Goal: Check status: Check status

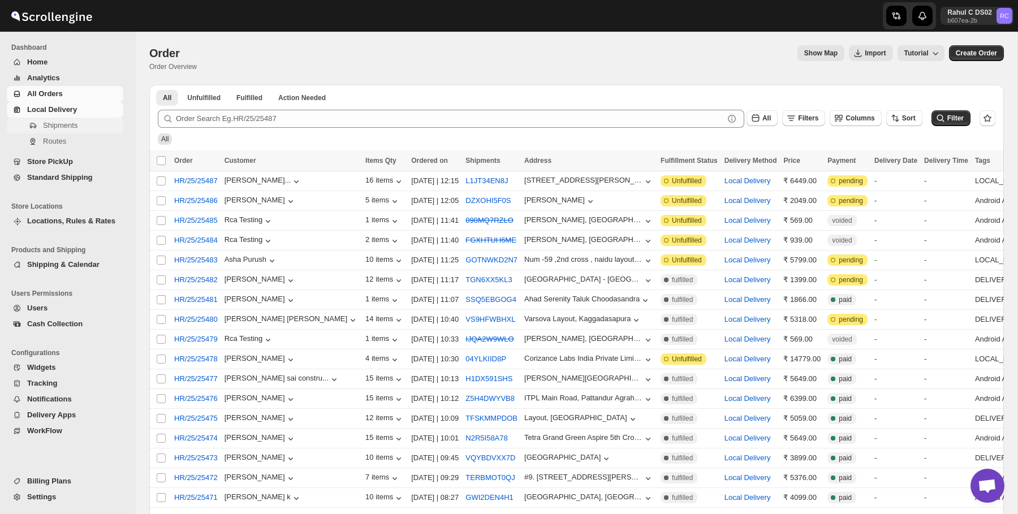
click at [85, 122] on span "Shipments" at bounding box center [82, 125] width 78 height 11
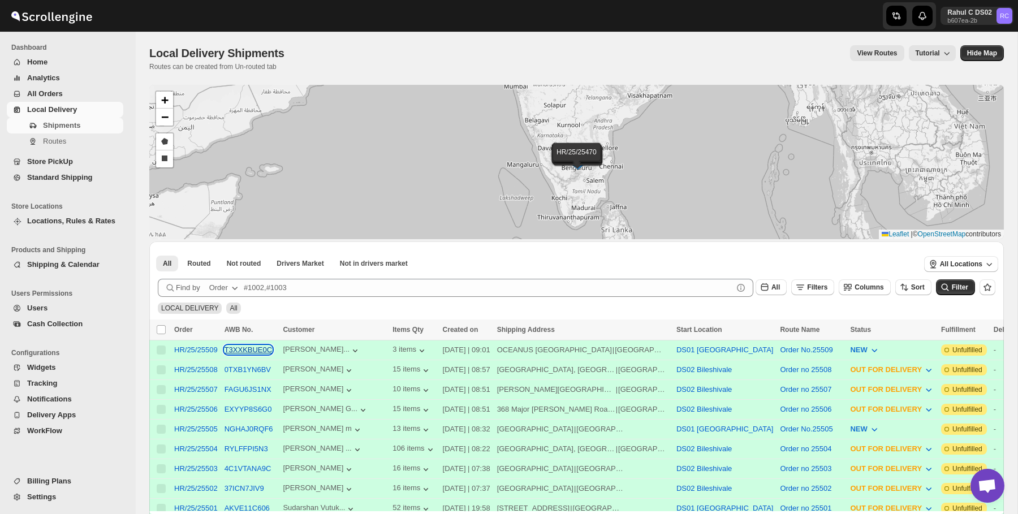
click at [260, 351] on button "T3XXKBUE0C" at bounding box center [249, 350] width 48 height 8
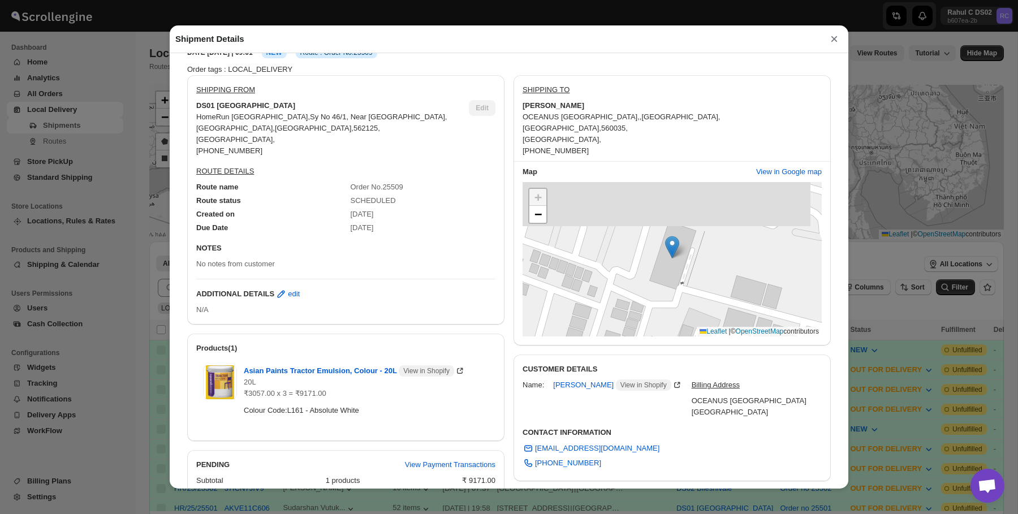
scroll to position [44, 0]
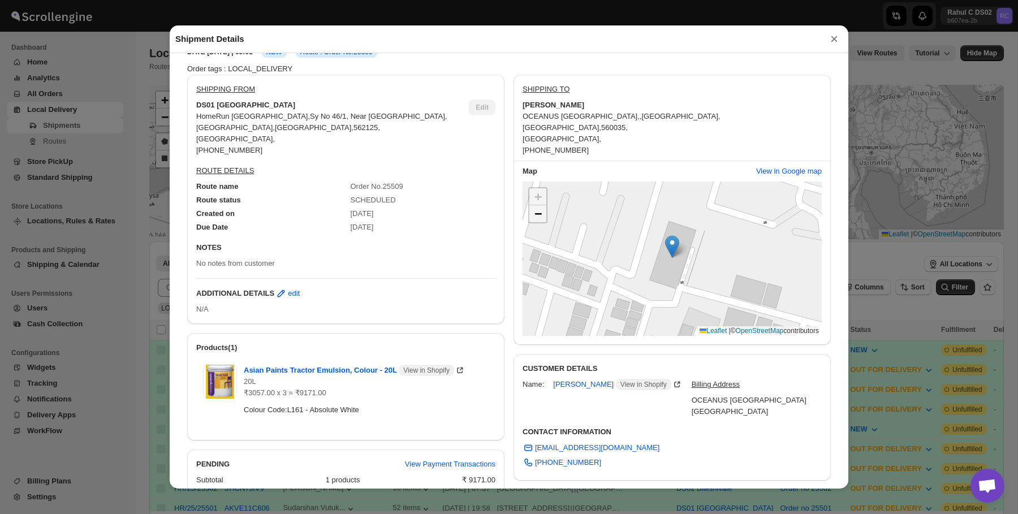
click at [542, 206] on link "−" at bounding box center [537, 213] width 17 height 17
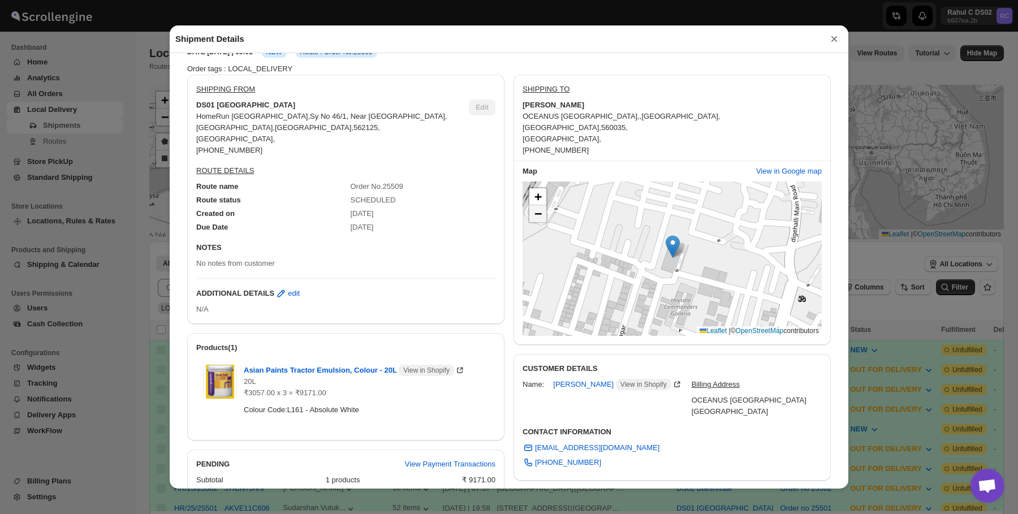
click at [542, 206] on link "−" at bounding box center [537, 213] width 17 height 17
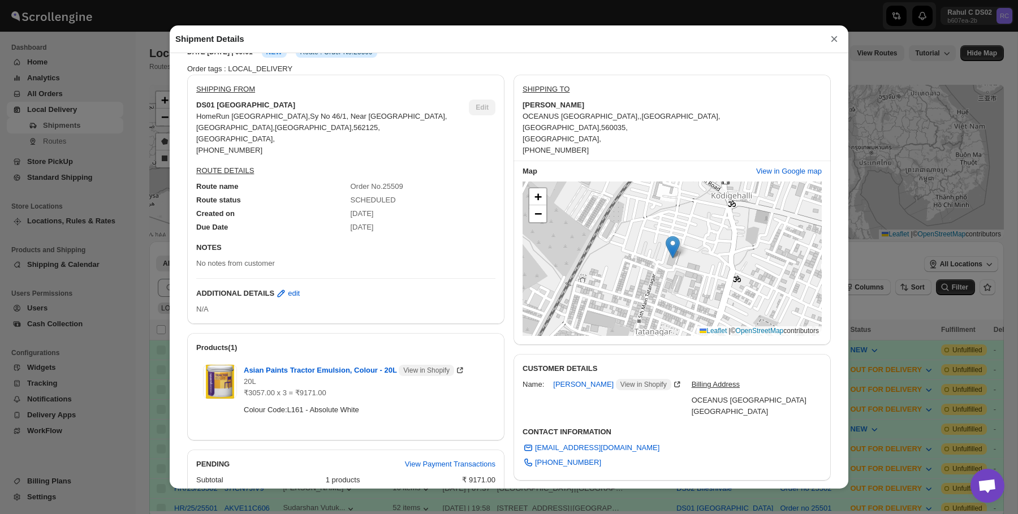
click at [97, 127] on div "Shipment Details × HR/25/25509 Awb : T3XXKBUE0C DATE [DATE] | 09:01 Info NEW In…" at bounding box center [509, 257] width 1018 height 514
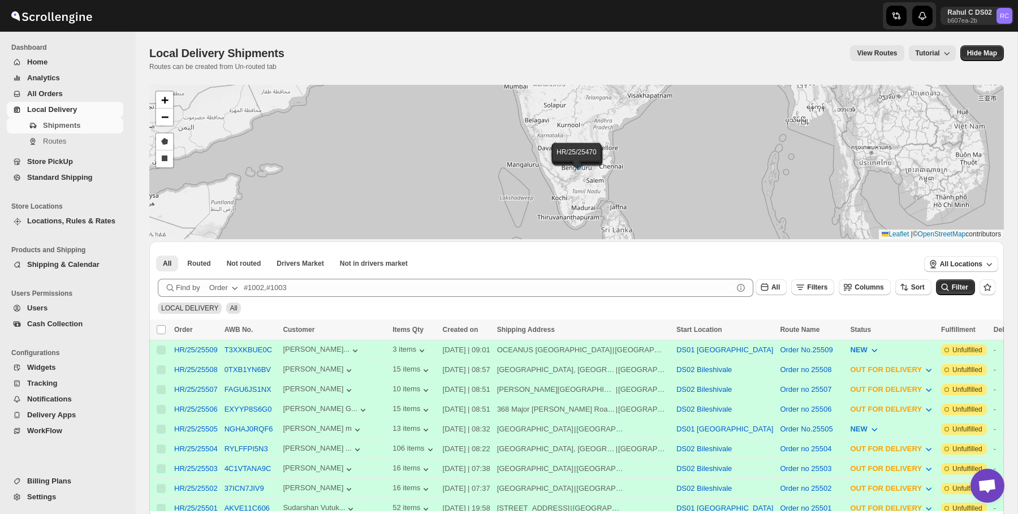
click at [93, 151] on div "Shipments Routes" at bounding box center [65, 136] width 130 height 36
click at [85, 145] on span "Routes" at bounding box center [82, 141] width 78 height 11
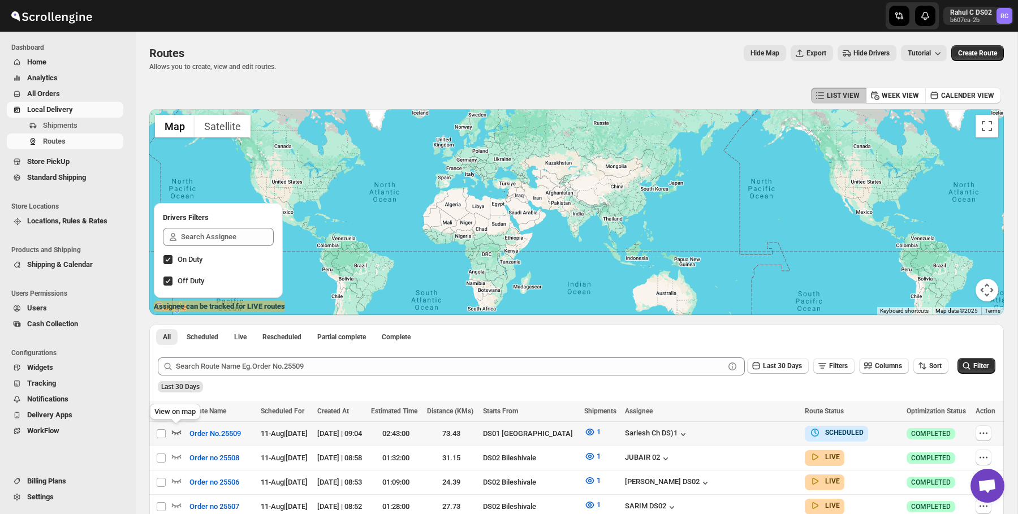
click at [174, 435] on icon "button" at bounding box center [176, 431] width 11 height 11
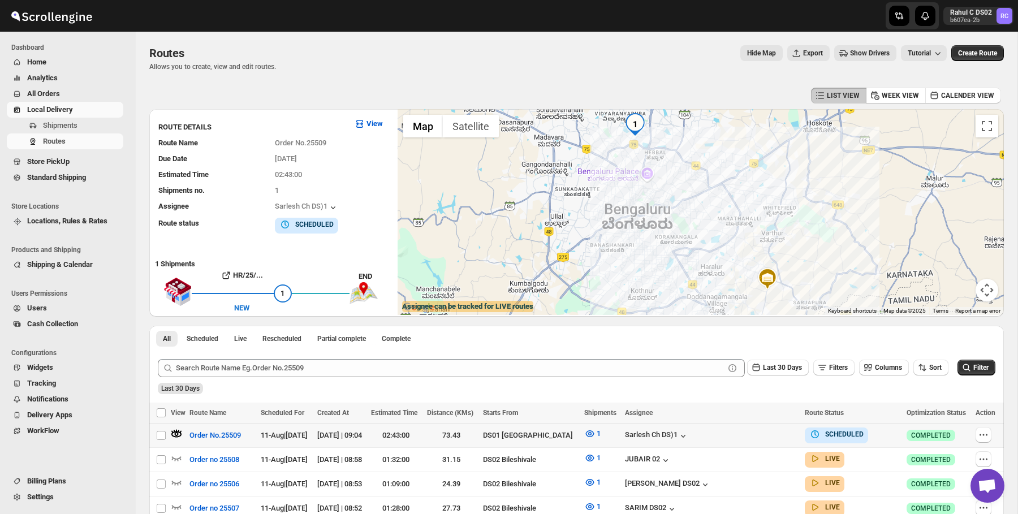
drag, startPoint x: 654, startPoint y: 137, endPoint x: 662, endPoint y: 153, distance: 17.7
click at [662, 152] on div at bounding box center [701, 212] width 606 height 206
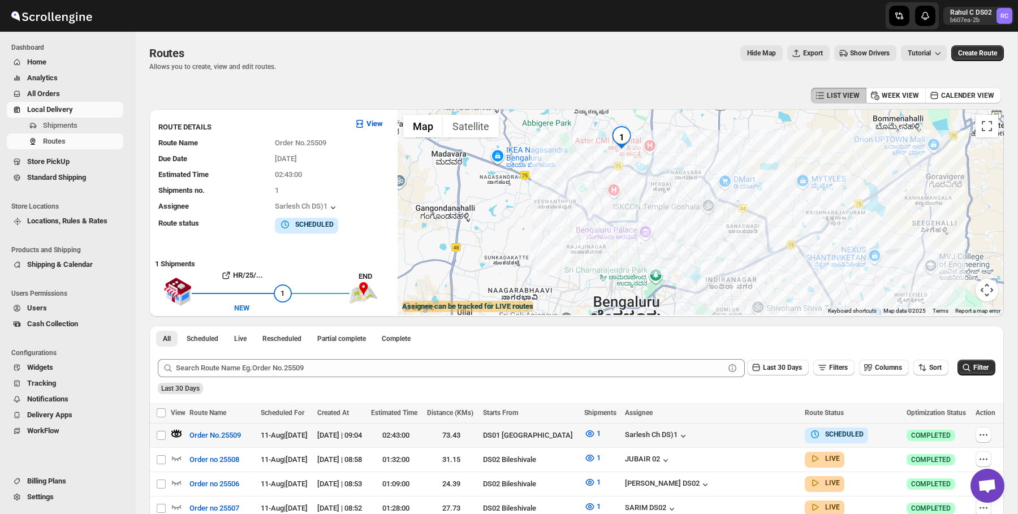
click at [632, 141] on img "1" at bounding box center [621, 137] width 23 height 23
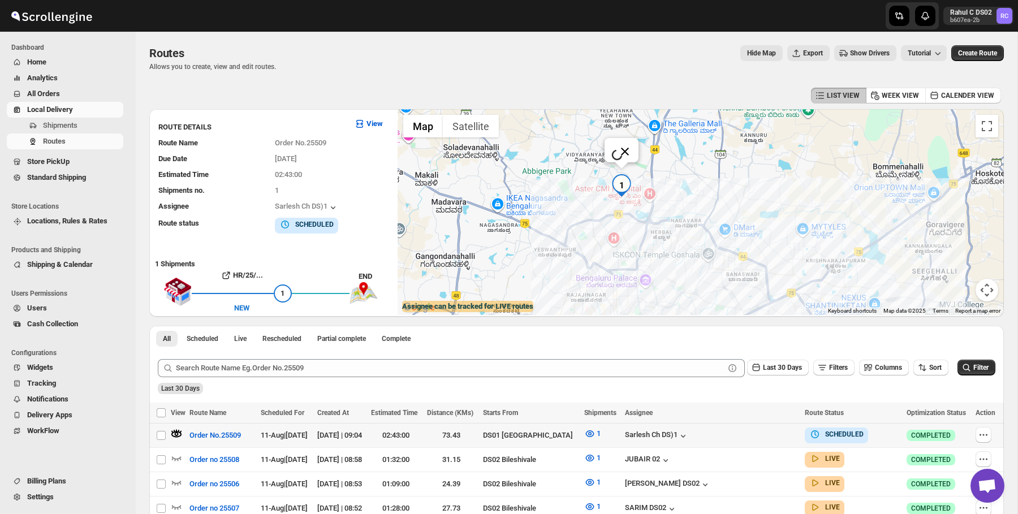
click at [611, 138] on div at bounding box center [611, 143] width 0 height 11
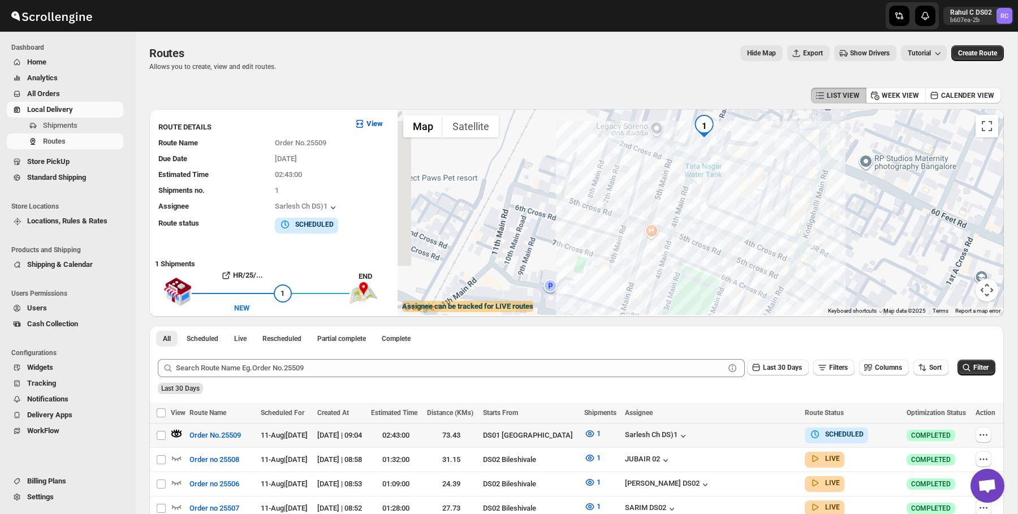
drag, startPoint x: 662, startPoint y: 286, endPoint x: 730, endPoint y: 157, distance: 145.7
click at [730, 157] on div "HR/25/25509 | T3XXKBUE0C | [GEOGRAPHIC_DATA]" at bounding box center [701, 212] width 606 height 206
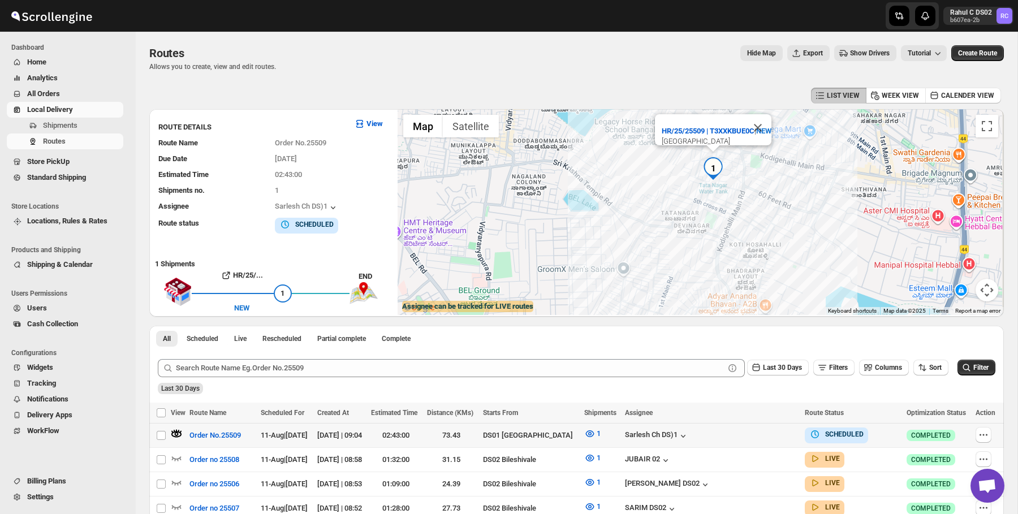
drag, startPoint x: 729, startPoint y: 180, endPoint x: 716, endPoint y: 215, distance: 37.4
click at [716, 215] on div "HR/25/25509 | T3XXKBUE0C | [GEOGRAPHIC_DATA]" at bounding box center [701, 212] width 606 height 206
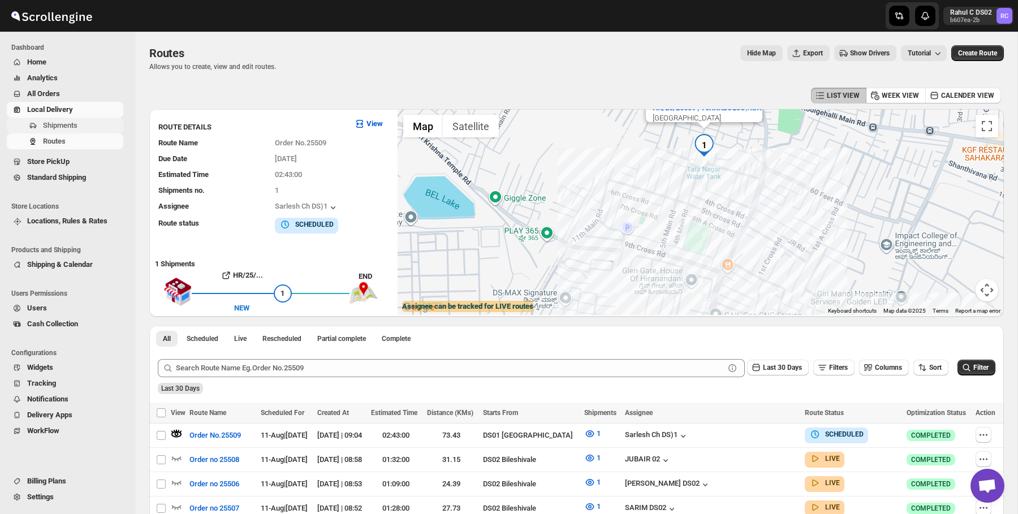
click at [100, 128] on span "Shipments" at bounding box center [82, 125] width 78 height 11
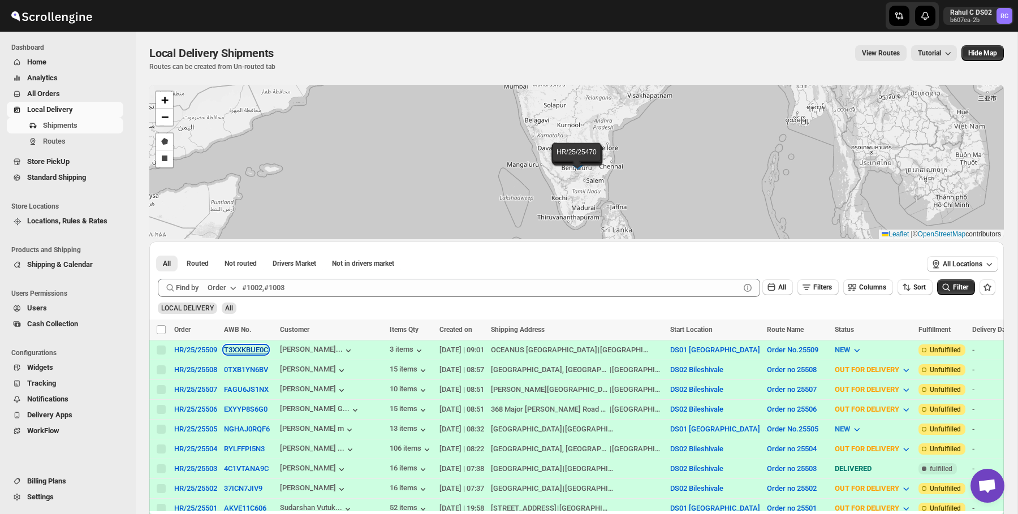
click at [258, 352] on button "T3XXKBUE0C" at bounding box center [246, 350] width 44 height 8
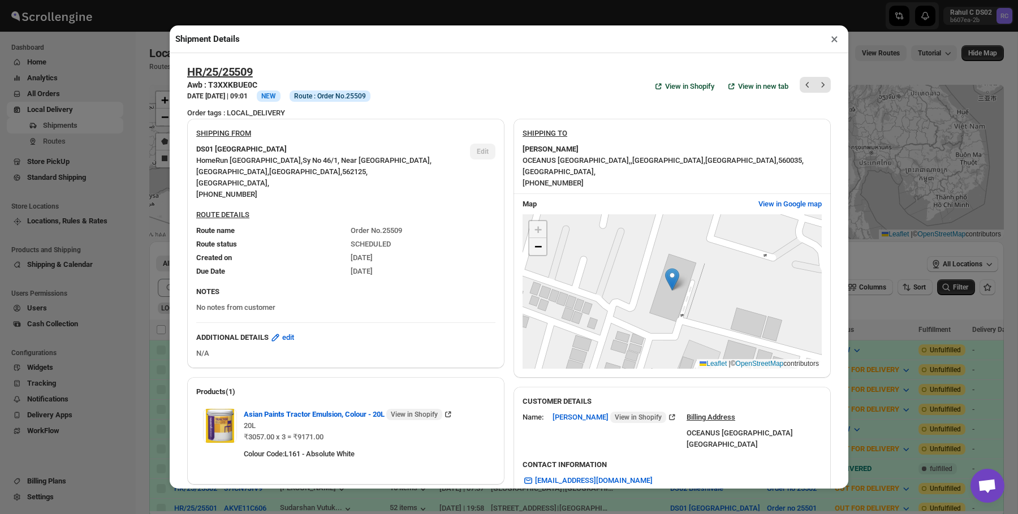
click at [545, 245] on link "−" at bounding box center [537, 246] width 17 height 17
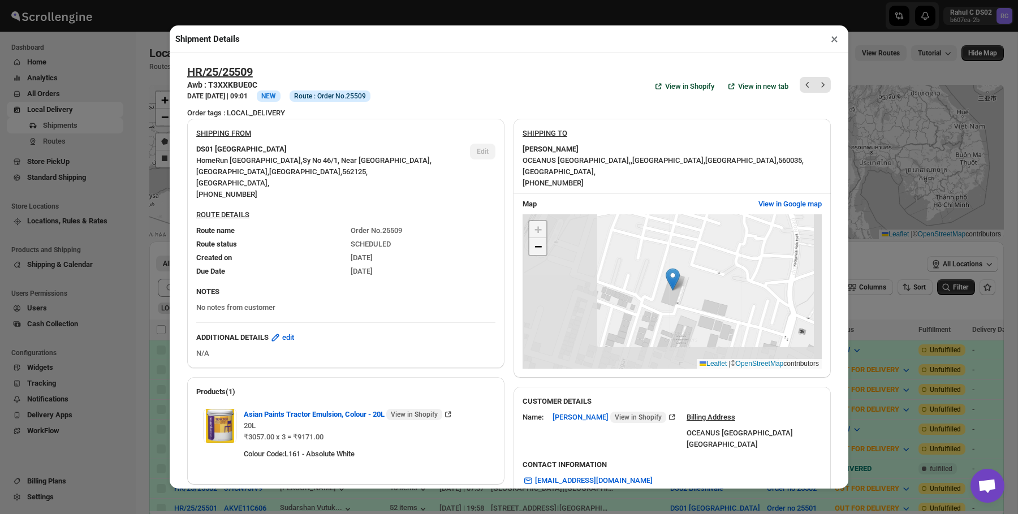
click at [545, 245] on link "−" at bounding box center [537, 246] width 17 height 17
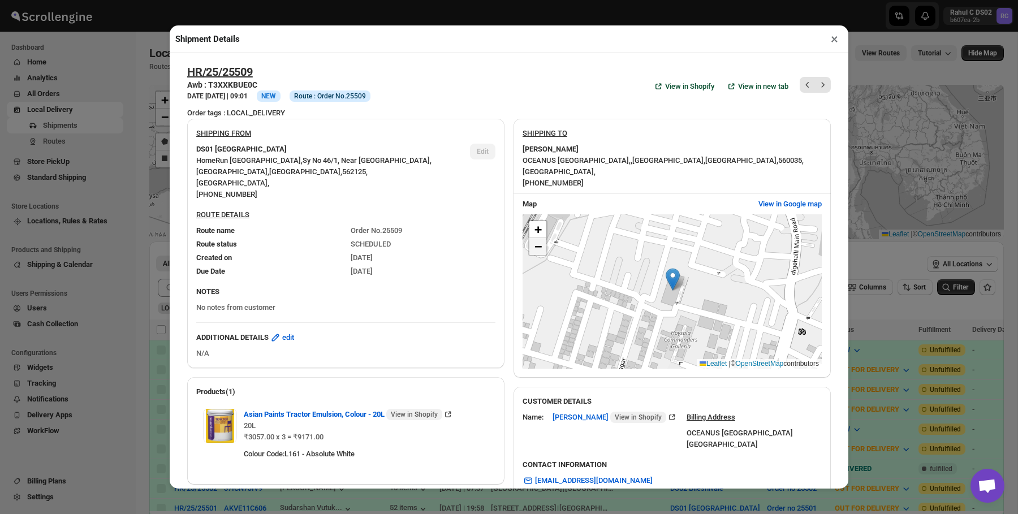
click at [545, 245] on link "−" at bounding box center [537, 246] width 17 height 17
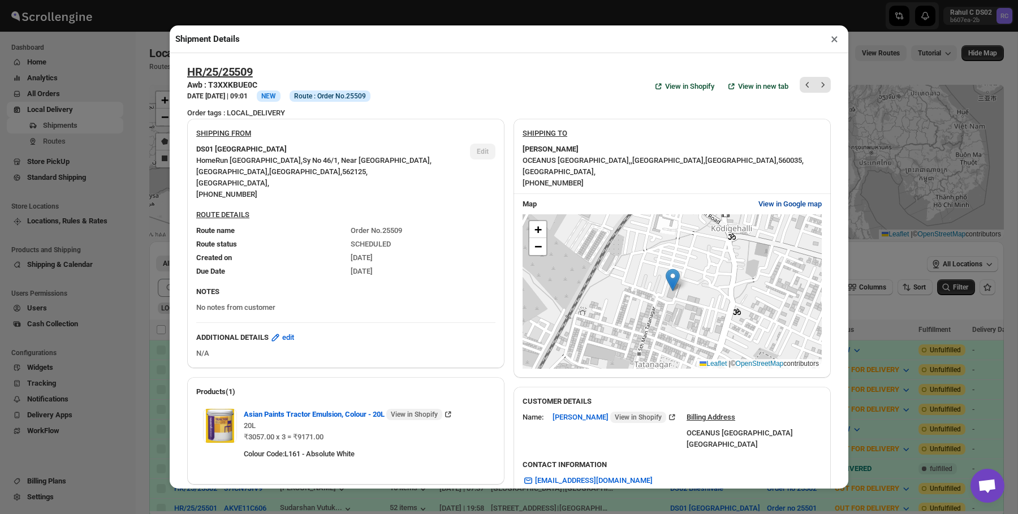
click at [796, 203] on span "View in Google map" at bounding box center [789, 204] width 63 height 11
click at [543, 247] on link "−" at bounding box center [537, 246] width 17 height 17
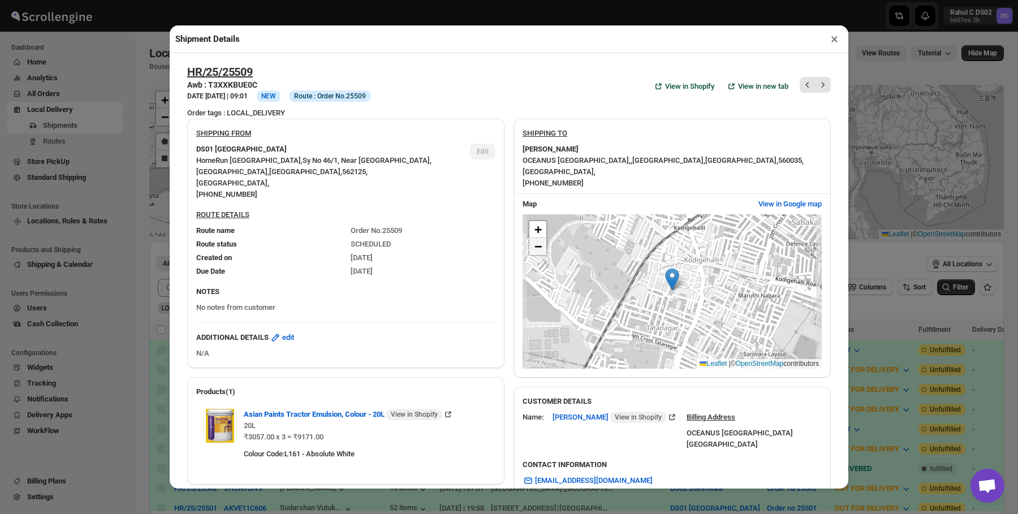
click at [543, 247] on link "−" at bounding box center [537, 246] width 17 height 17
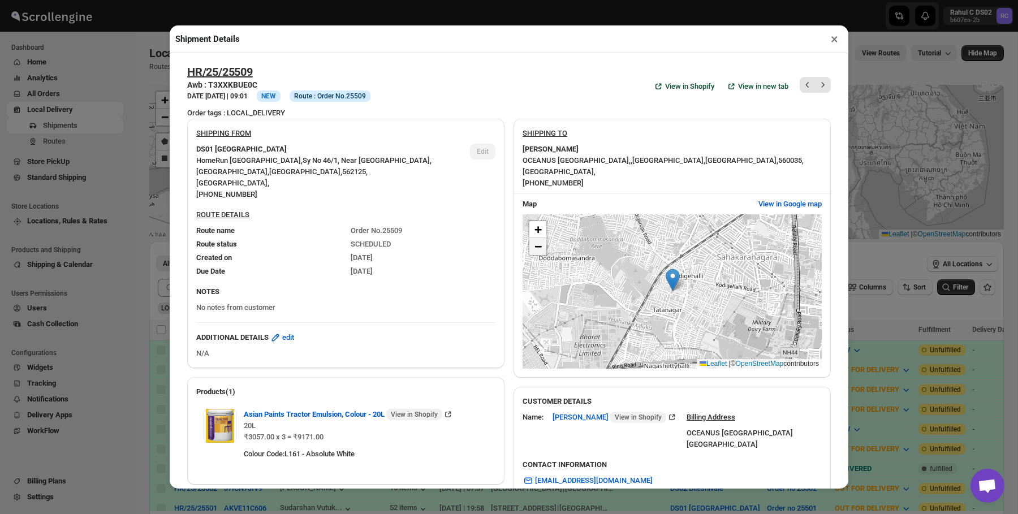
click at [543, 247] on link "−" at bounding box center [537, 246] width 17 height 17
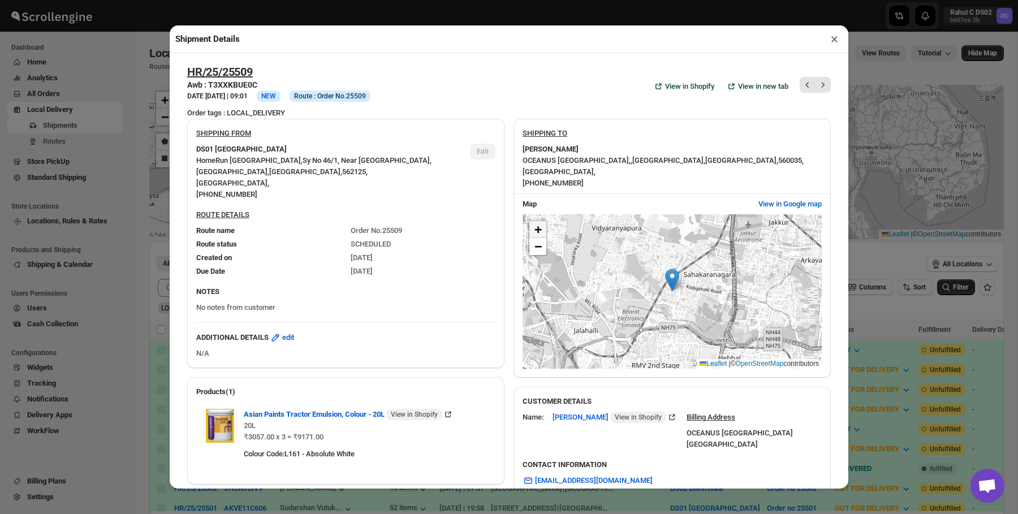
click at [540, 233] on span "+" at bounding box center [537, 229] width 7 height 14
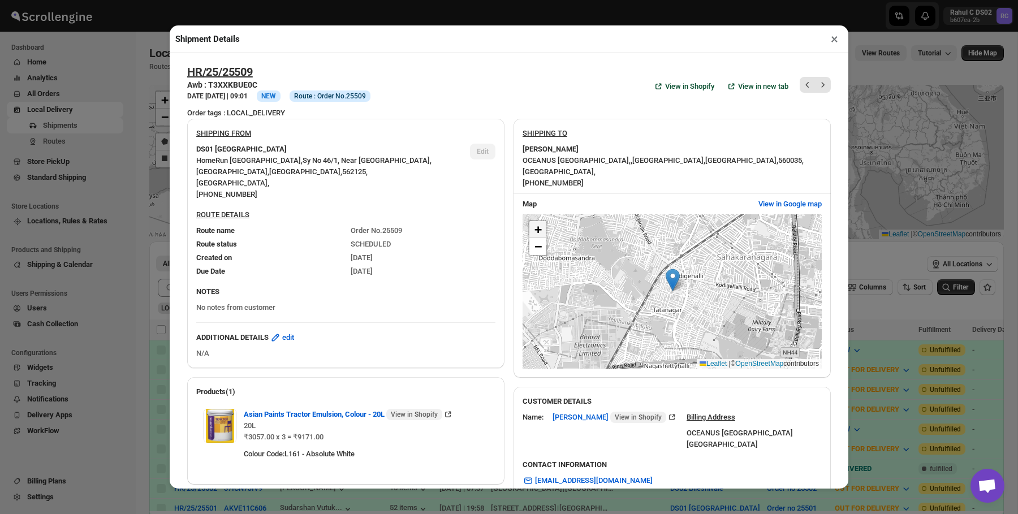
click at [540, 233] on span "+" at bounding box center [537, 229] width 7 height 14
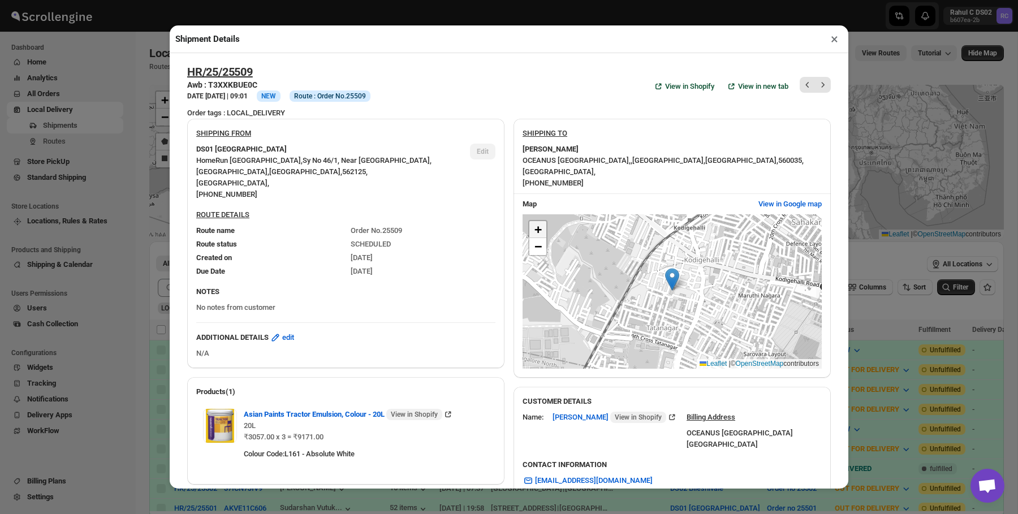
click at [540, 233] on span "+" at bounding box center [537, 229] width 7 height 14
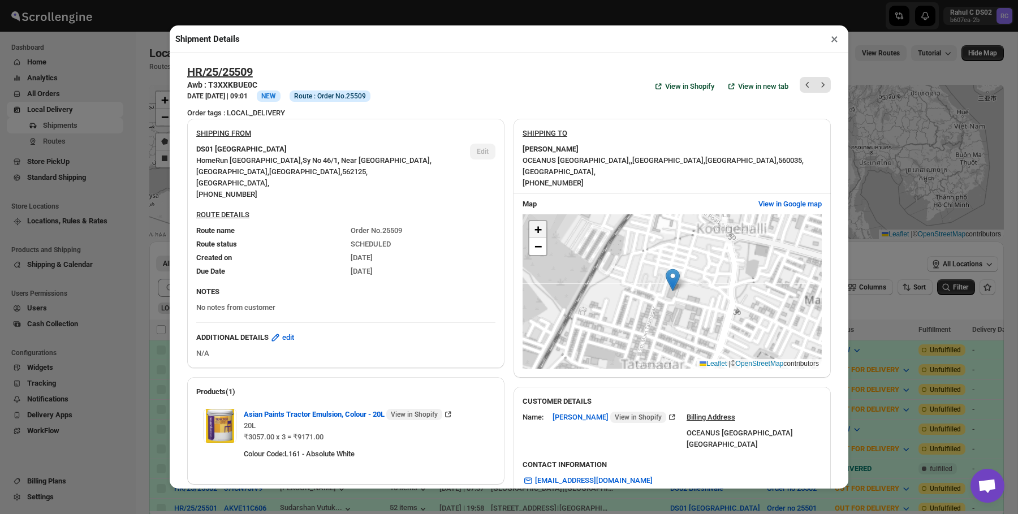
click at [540, 233] on span "+" at bounding box center [537, 229] width 7 height 14
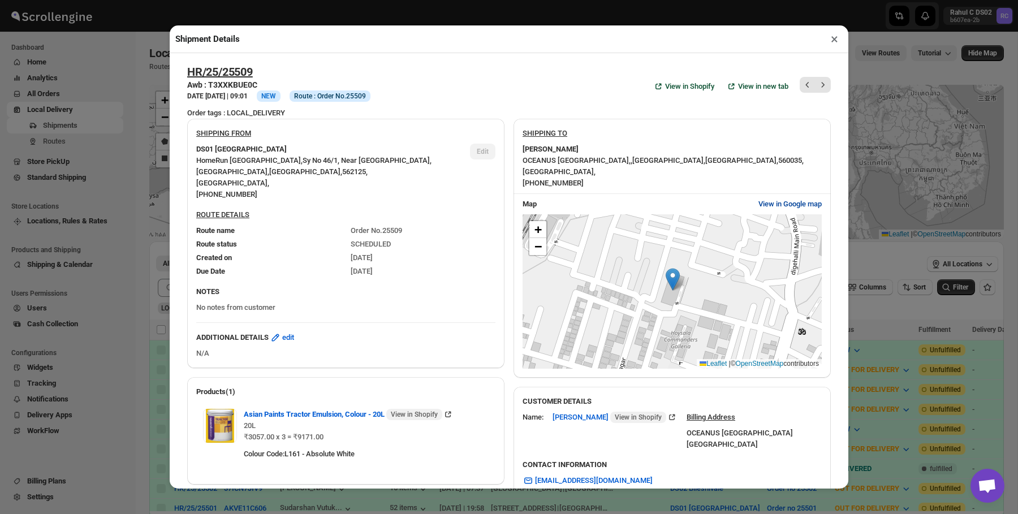
click at [803, 204] on span "View in Google map" at bounding box center [789, 204] width 63 height 11
click at [760, 203] on span "View in Google map" at bounding box center [789, 204] width 63 height 11
click at [825, 42] on div "Shipment Details ×" at bounding box center [509, 39] width 679 height 28
click at [834, 38] on button "×" at bounding box center [834, 39] width 16 height 16
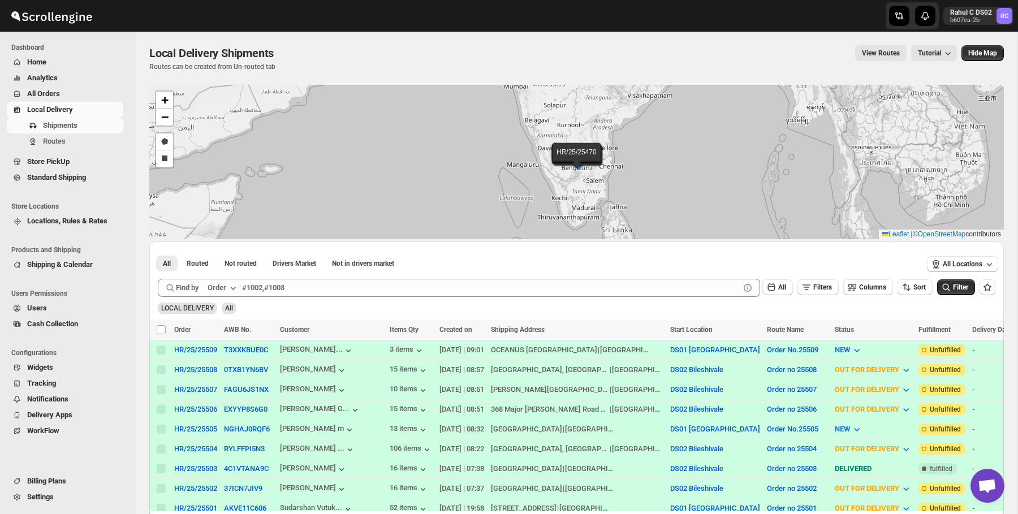
click at [546, 37] on div "Local Delivery Shipments. This page is ready Local Delivery Shipments Routes ca…" at bounding box center [576, 58] width 855 height 53
click at [460, 23] on div at bounding box center [508, 16] width 271 height 32
